Goal: Task Accomplishment & Management: Complete application form

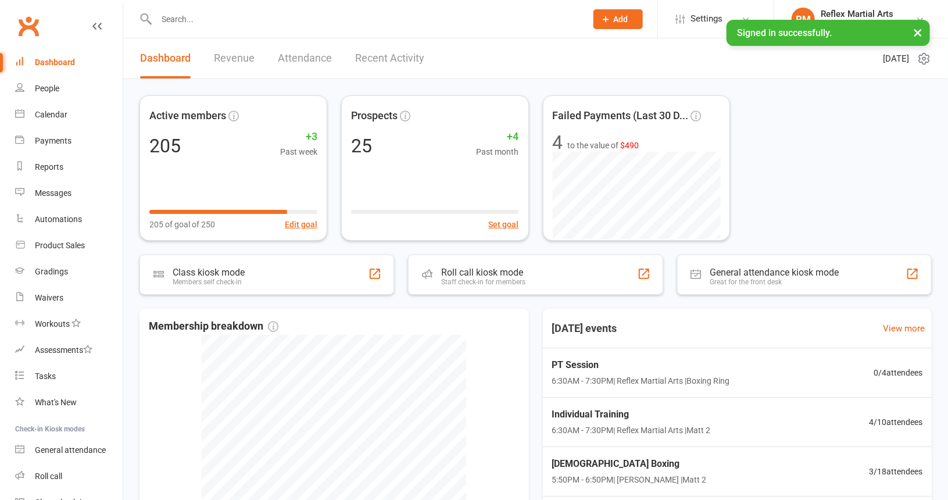
click at [214, 24] on input "text" at bounding box center [365, 19] width 425 height 16
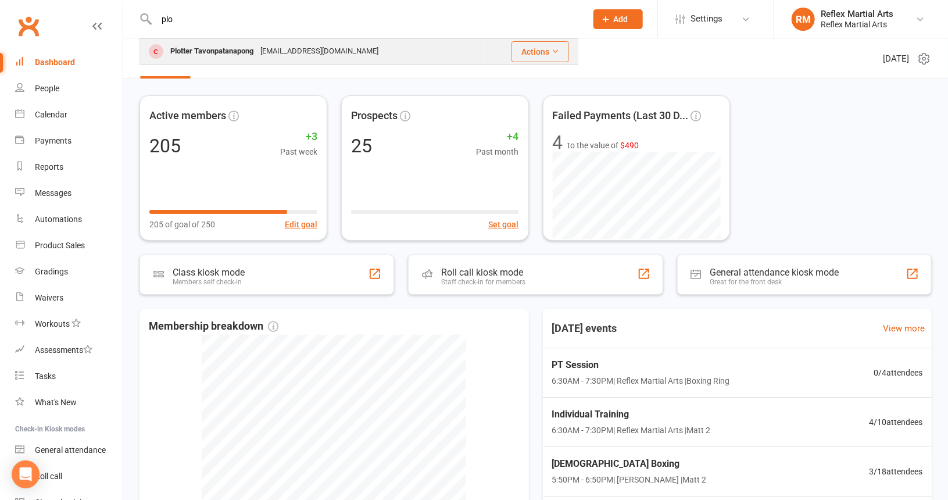
type input "plo"
click at [238, 52] on div "Plotter Tavonpatanapong" at bounding box center [212, 51] width 90 height 17
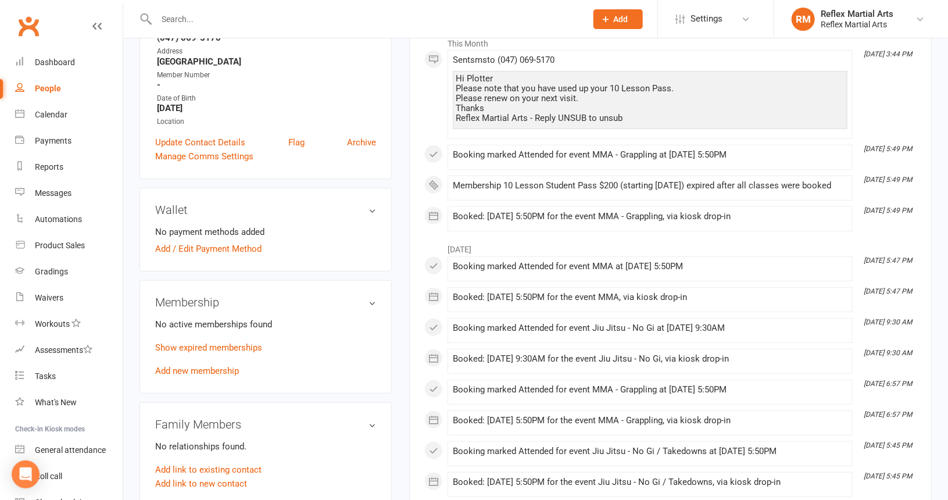
scroll to position [232, 0]
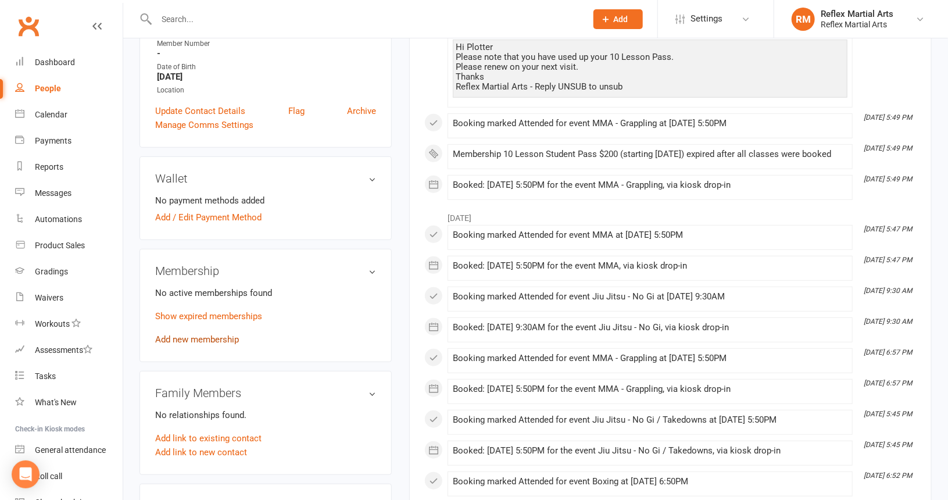
click at [219, 339] on link "Add new membership" at bounding box center [197, 339] width 84 height 10
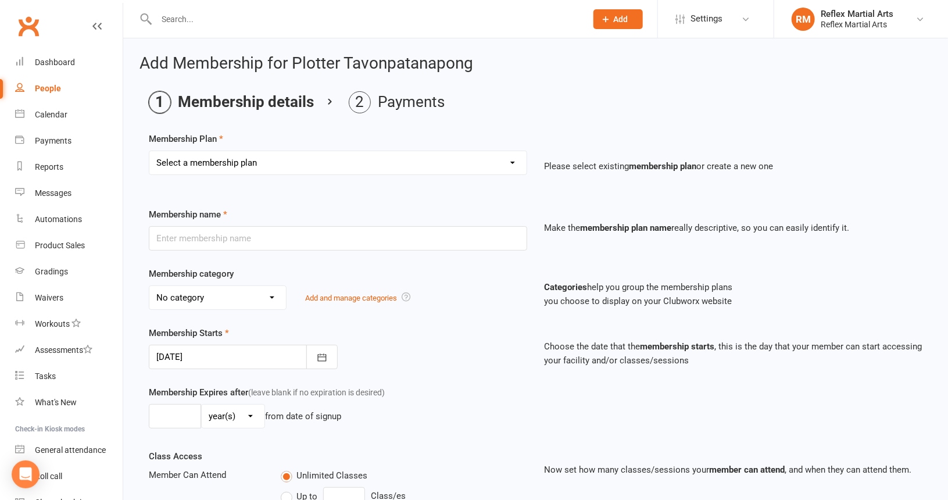
click at [511, 159] on select "Select a membership plan Create new Membership Plan Adults no contact plan $52 …" at bounding box center [337, 162] width 377 height 23
select select "7"
click at [149, 151] on select "Select a membership plan Create new Membership Plan Adults no contact plan $52 …" at bounding box center [337, 162] width 377 height 23
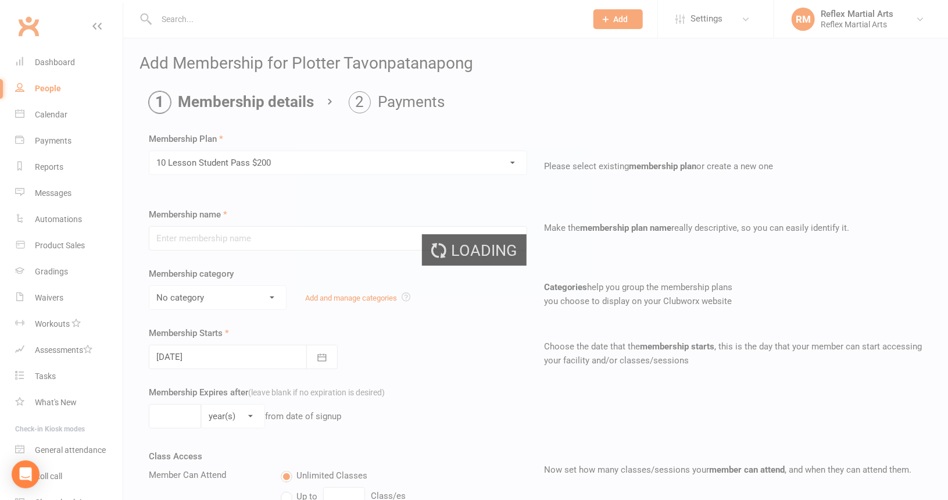
type input "10 Lesson Student Pass $200"
type input "3"
select select "2"
type input "10"
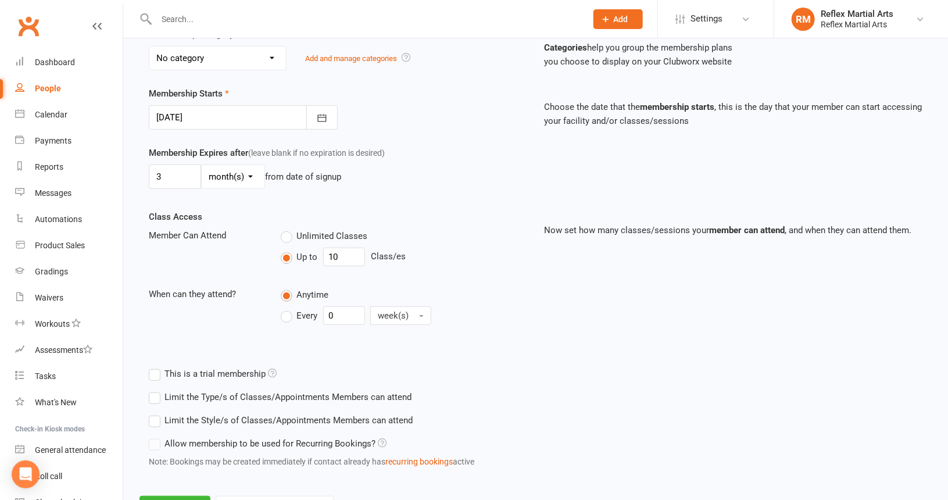
scroll to position [289, 0]
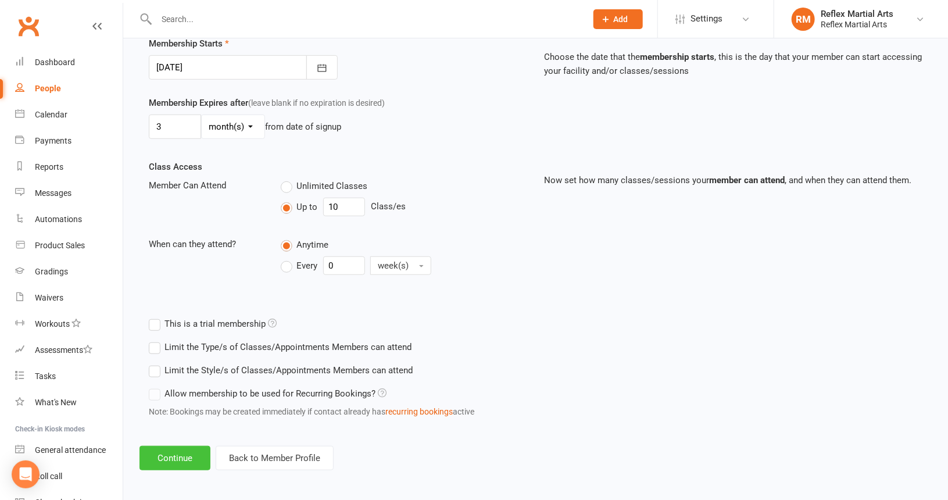
click at [194, 457] on button "Continue" at bounding box center [174, 458] width 71 height 24
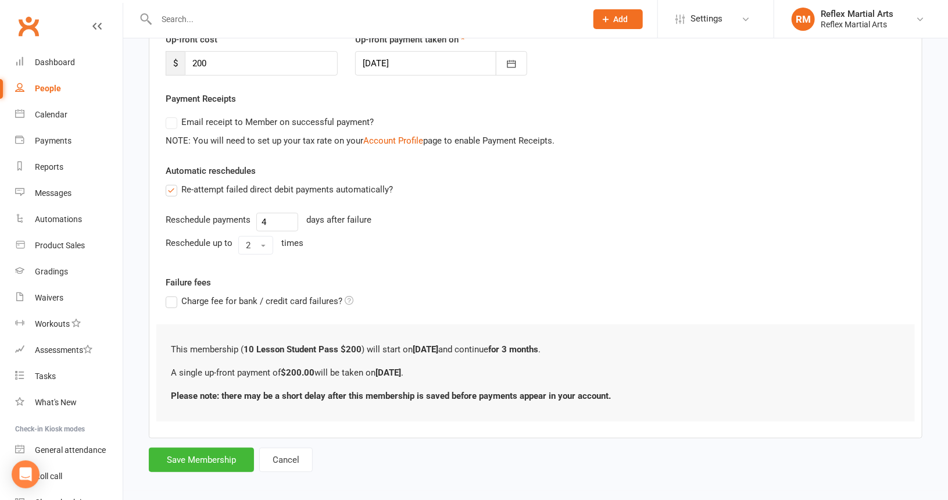
scroll to position [177, 0]
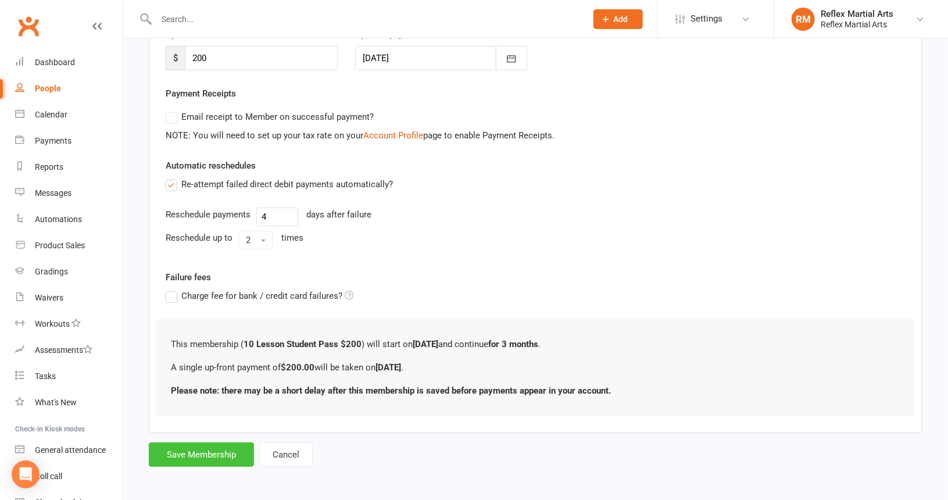
click at [226, 447] on button "Save Membership" at bounding box center [201, 454] width 105 height 24
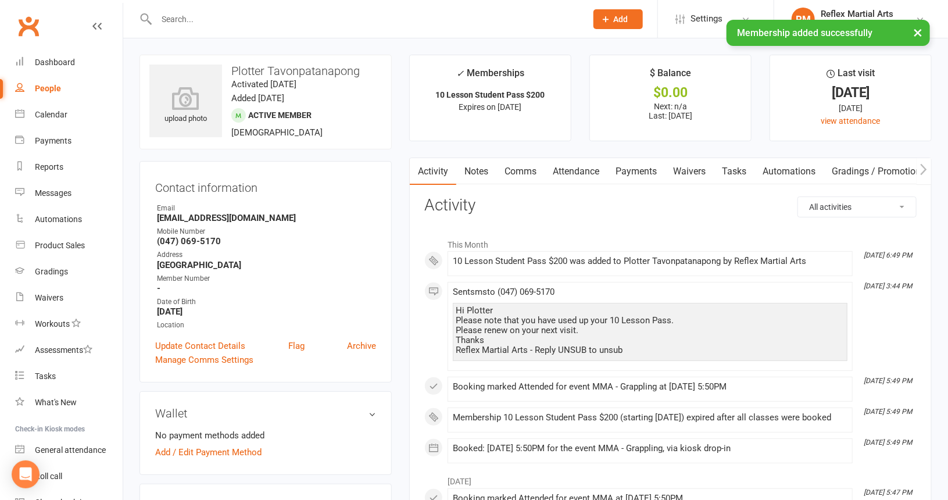
click at [629, 171] on link "Payments" at bounding box center [636, 171] width 58 height 27
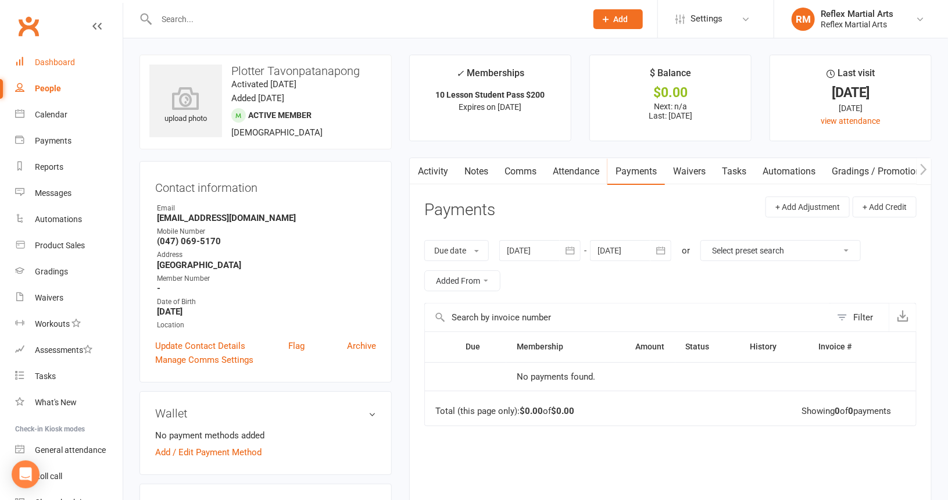
click at [63, 63] on div "Dashboard" at bounding box center [55, 62] width 40 height 9
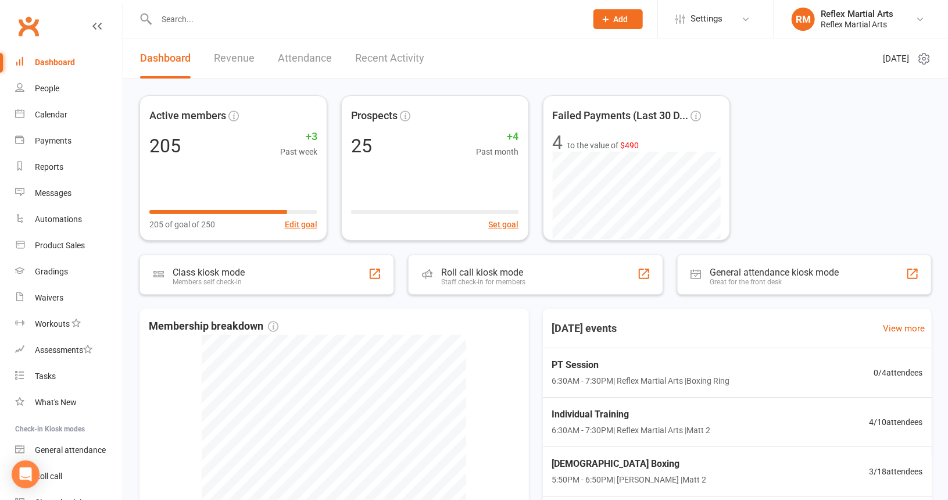
click at [174, 23] on input "text" at bounding box center [365, 19] width 425 height 16
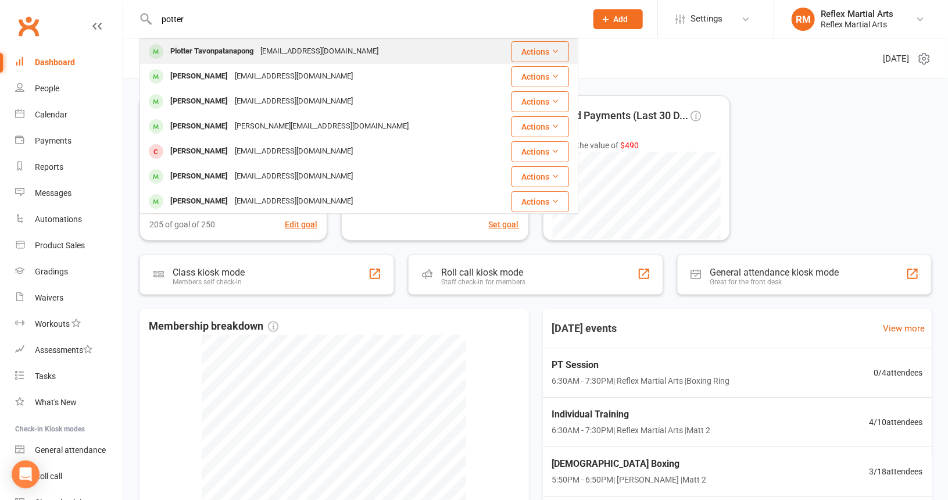
type input "potter"
click at [281, 54] on div "[EMAIL_ADDRESS][DOMAIN_NAME]" at bounding box center [319, 51] width 125 height 17
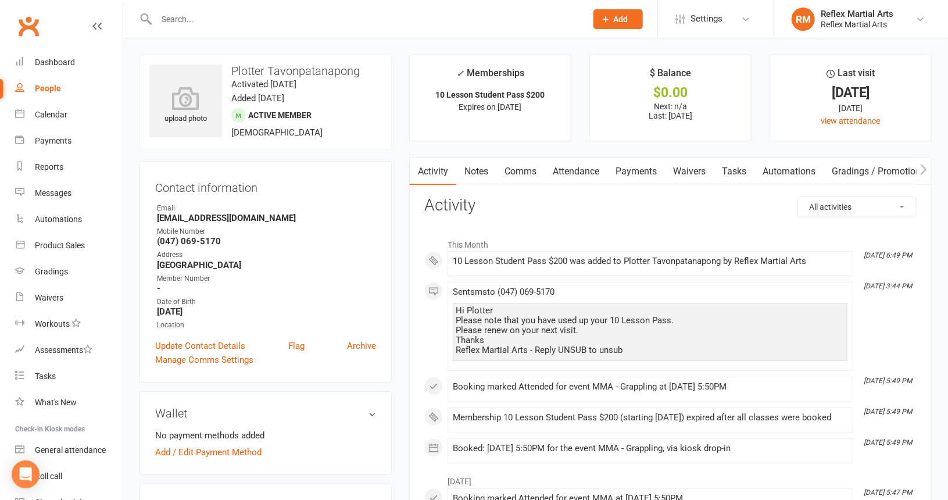
click at [651, 174] on link "Payments" at bounding box center [636, 171] width 58 height 27
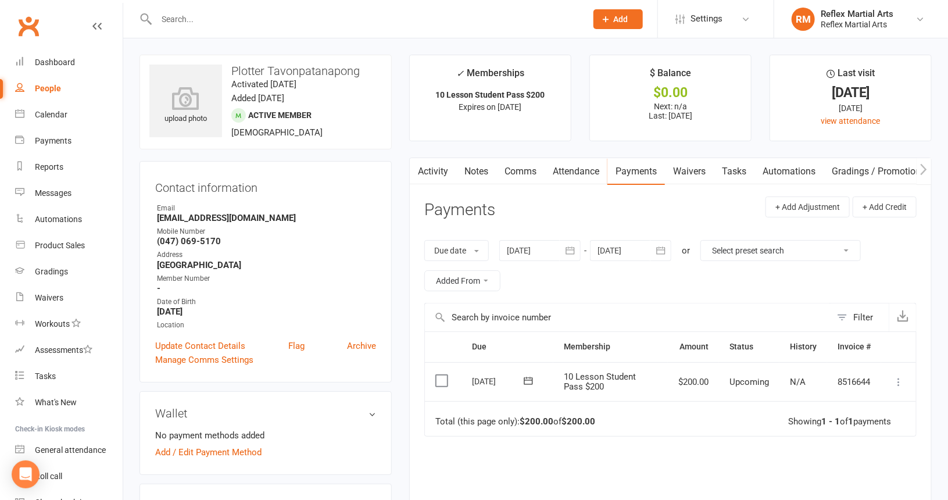
click at [899, 376] on icon at bounding box center [899, 382] width 12 height 12
click at [863, 418] on link "Mark as Paid (POS)" at bounding box center [847, 427] width 115 height 23
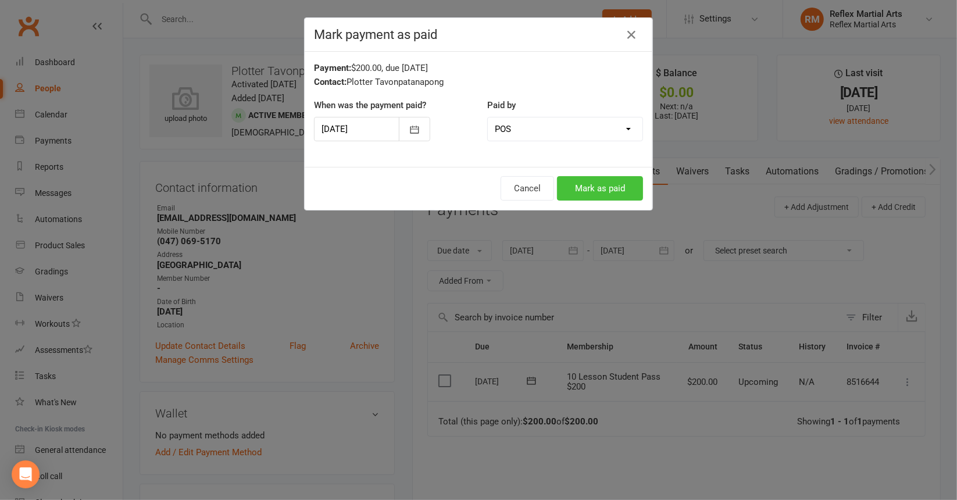
click at [604, 187] on button "Mark as paid" at bounding box center [600, 188] width 86 height 24
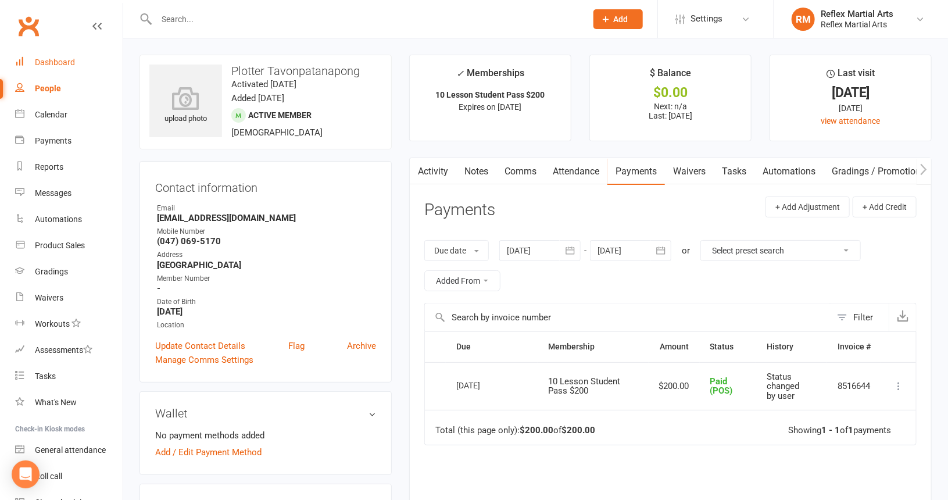
click at [72, 65] on div "Dashboard" at bounding box center [55, 62] width 40 height 9
